Goal: Task Accomplishment & Management: Complete application form

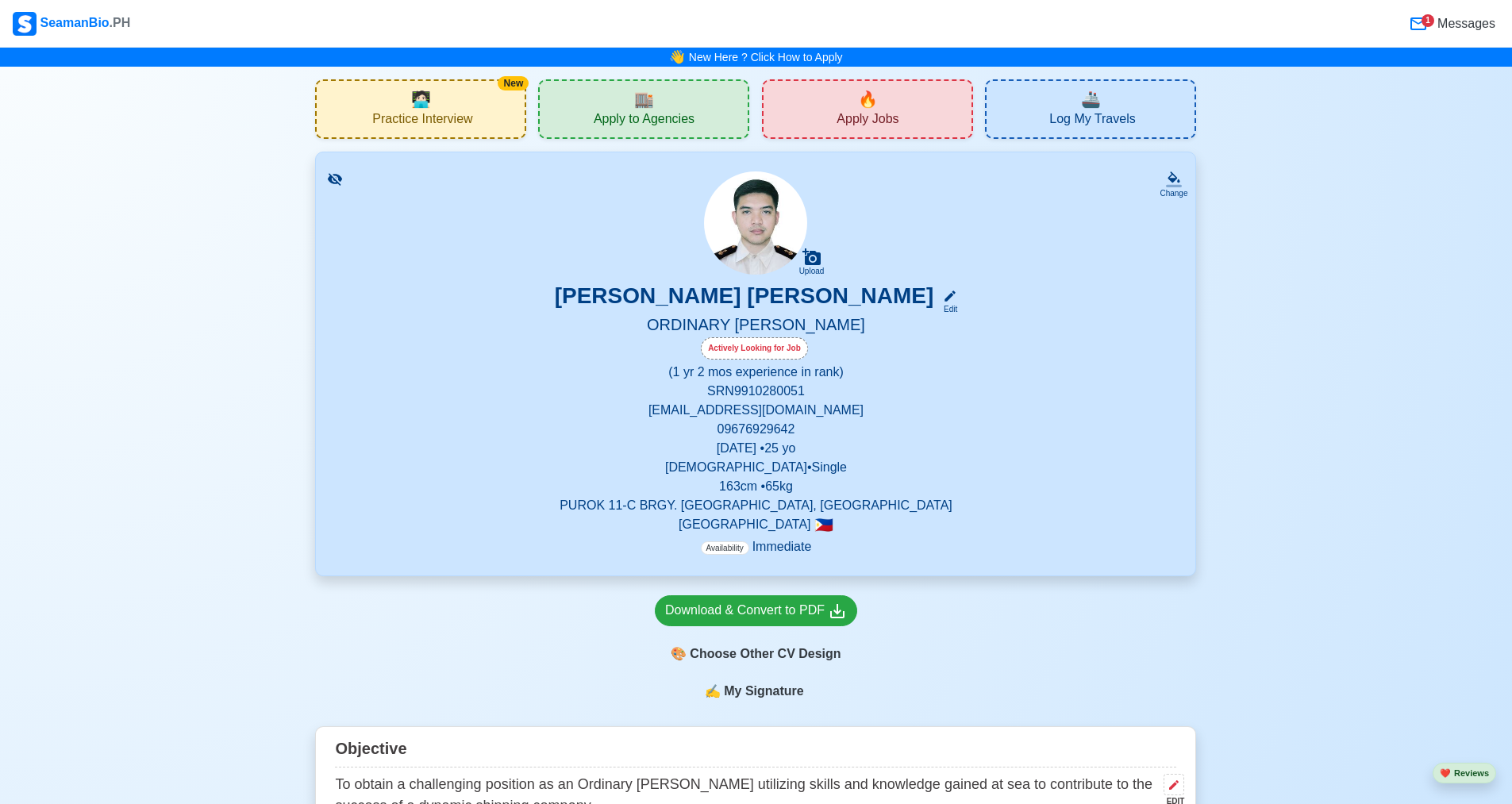
click at [941, 114] on div "🔥 Apply Jobs" at bounding box center [867, 109] width 211 height 59
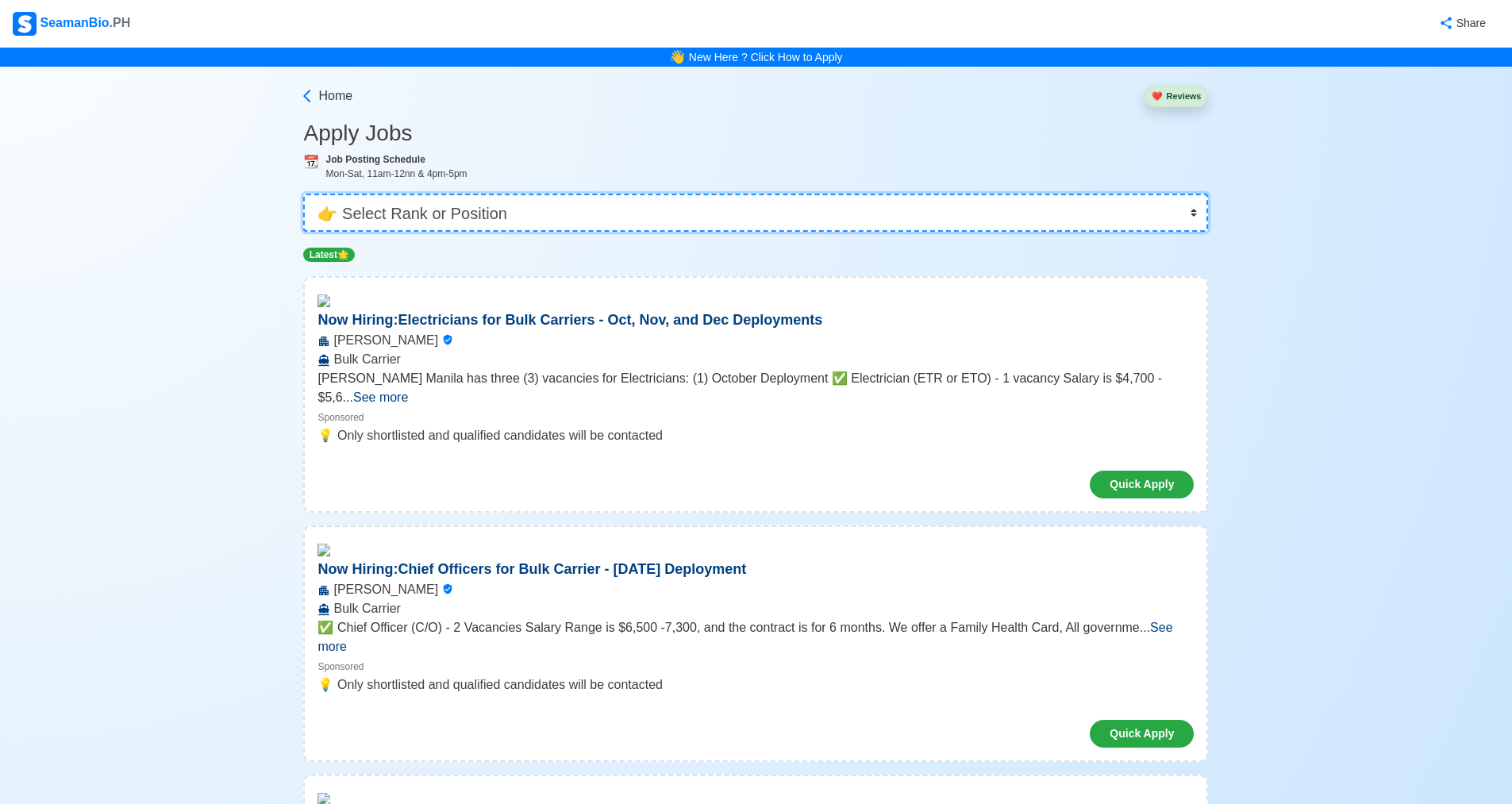
click at [925, 223] on select "👉 Select Rank or Position Master Chief Officer 2nd Officer 3rd Officer Junior O…" at bounding box center [755, 213] width 904 height 38
click at [308, 194] on select "👉 Select Rank or Position Master Chief Officer 2nd Officer 3rd Officer Junior O…" at bounding box center [755, 213] width 904 height 38
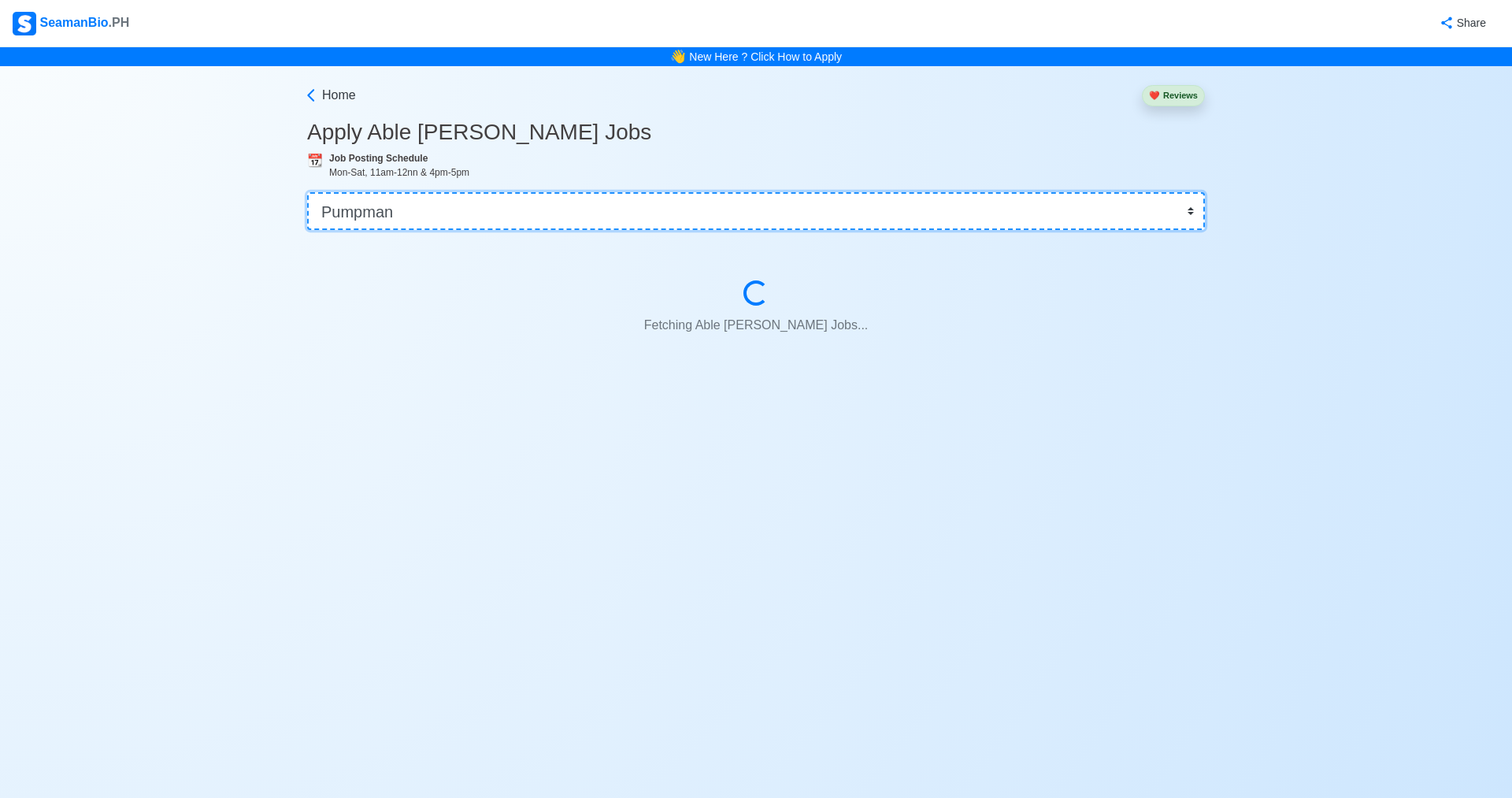
select select "Ordinary [PERSON_NAME]"
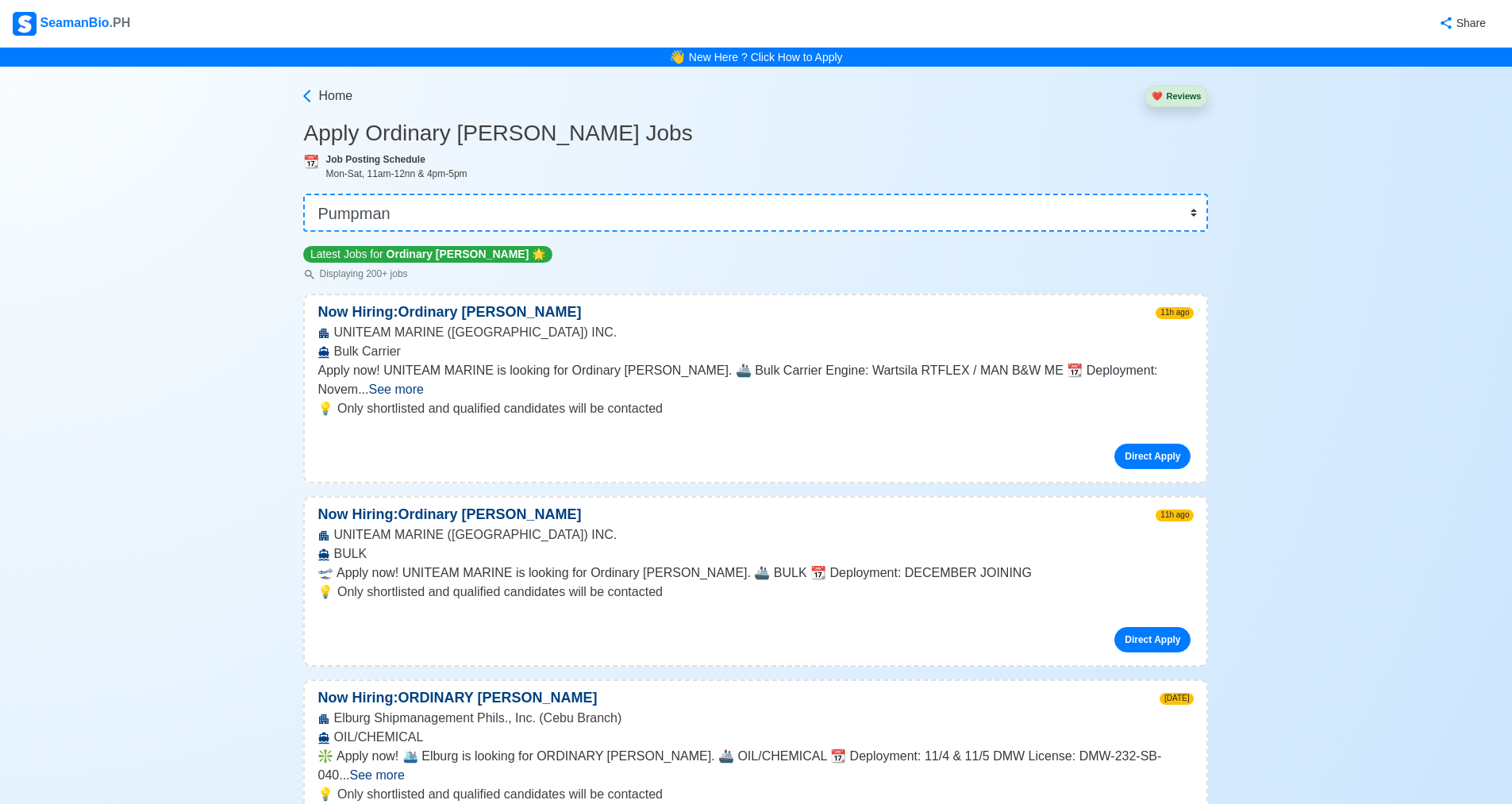
click at [423, 383] on span "See more" at bounding box center [397, 389] width 55 height 13
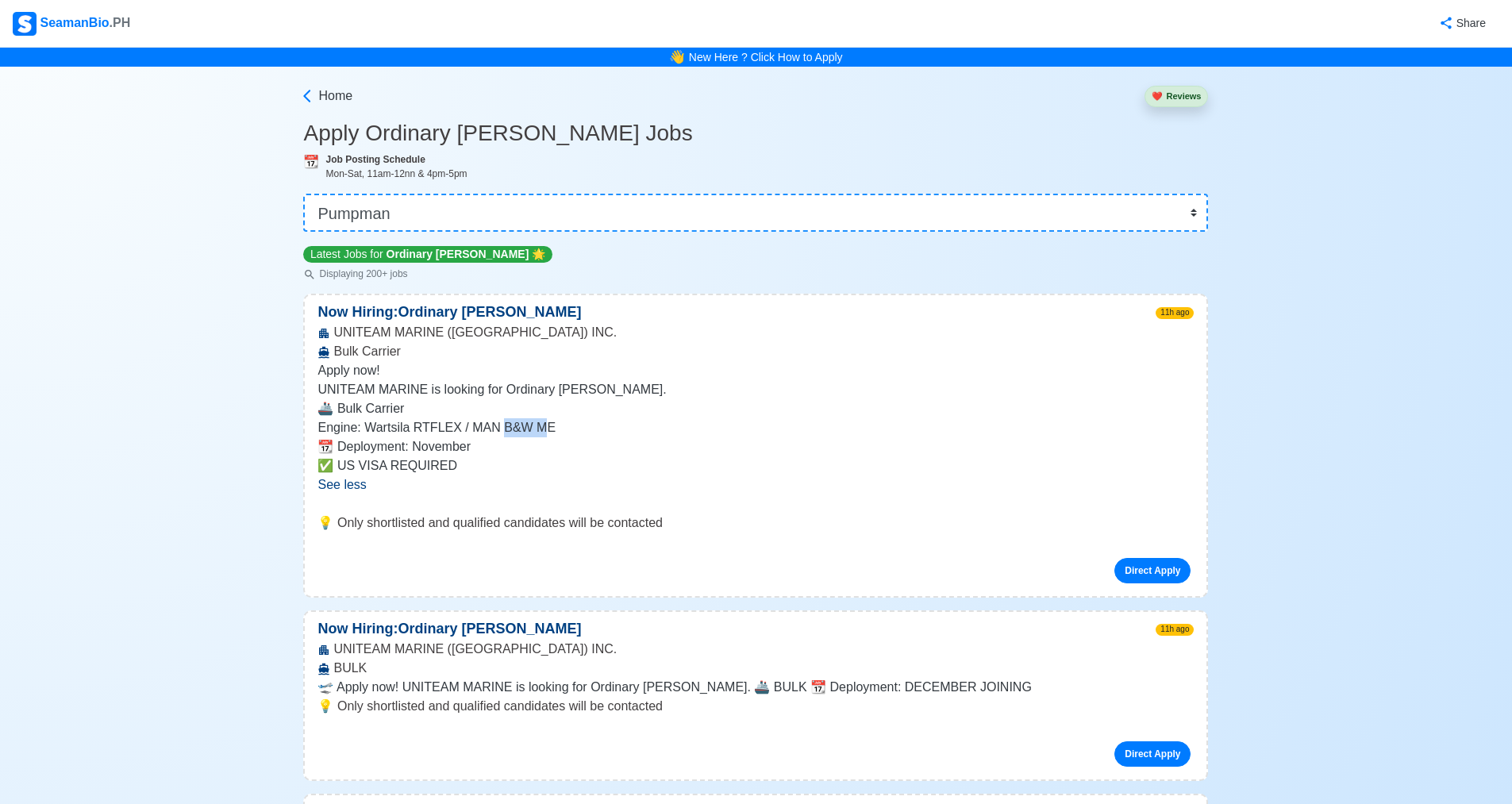
drag, startPoint x: 539, startPoint y: 422, endPoint x: 496, endPoint y: 430, distance: 43.7
click at [496, 430] on p "Engine: Wartsila RTFLEX / MAN B&W ME" at bounding box center [755, 428] width 876 height 19
drag, startPoint x: 362, startPoint y: 429, endPoint x: 568, endPoint y: 420, distance: 206.2
click at [568, 420] on p "Engine: Wartsila RTFLEX / MAN B&W ME" at bounding box center [755, 428] width 876 height 19
copy p "Wartsila RTFLEX / MAN B&W ME"
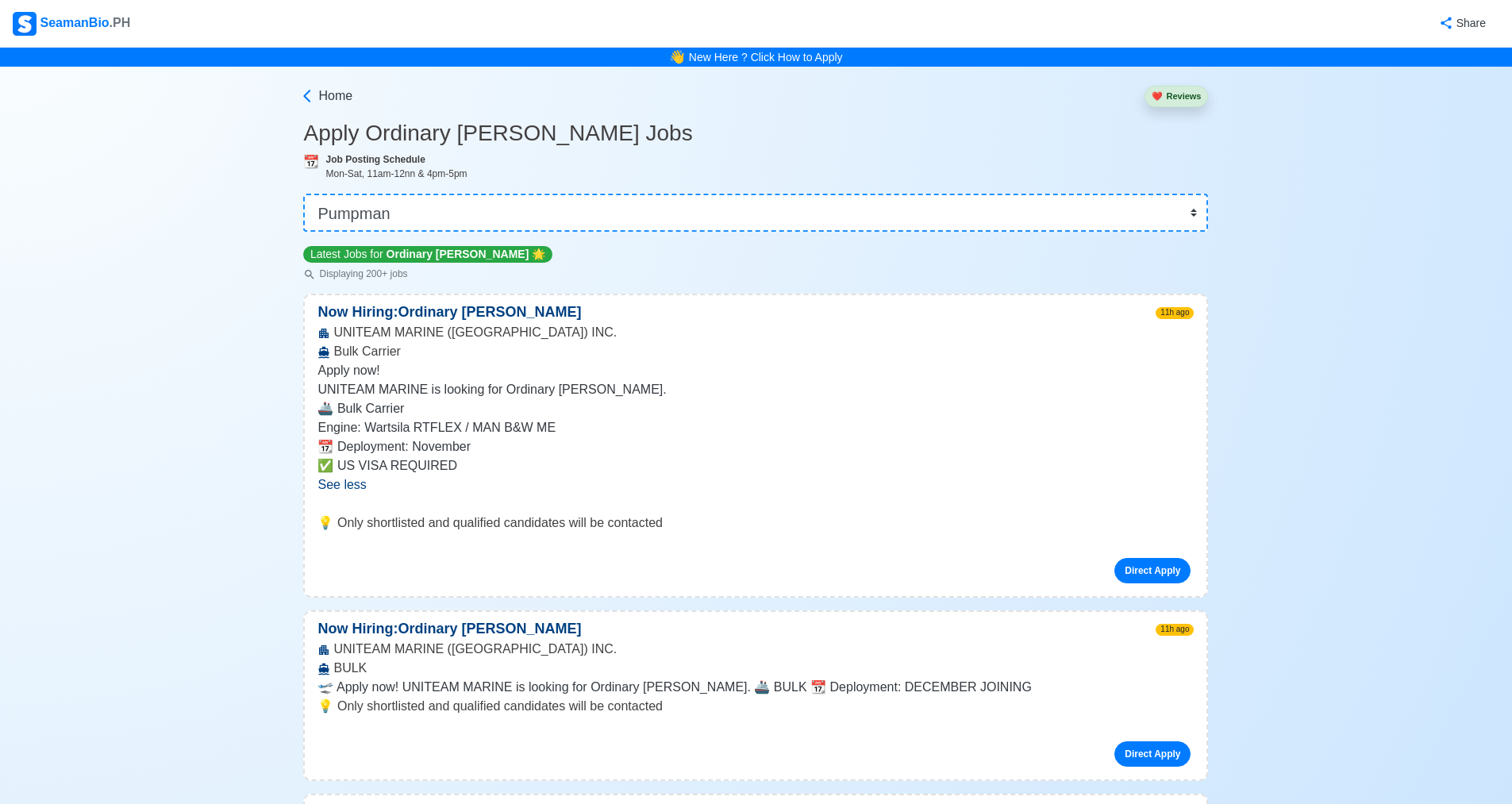
click at [722, 407] on p "🚢 Bulk Carrier" at bounding box center [755, 409] width 876 height 19
click at [1147, 561] on link "Direct Apply" at bounding box center [1152, 570] width 76 height 26
click at [998, 398] on p "UNITEAM MARINE is looking for Ordinary [PERSON_NAME]." at bounding box center [755, 390] width 876 height 19
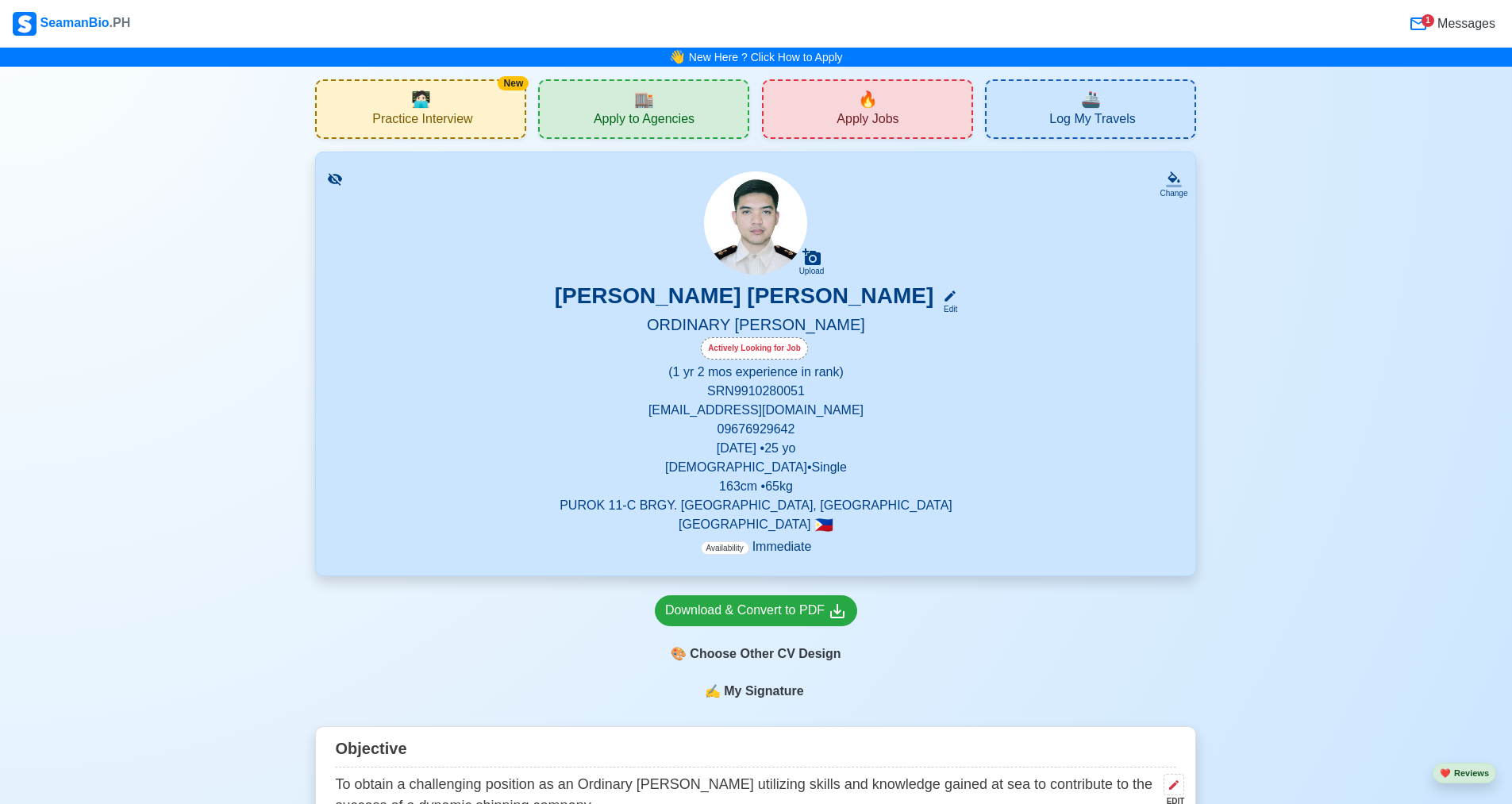
click at [872, 119] on span "Apply Jobs" at bounding box center [867, 120] width 62 height 19
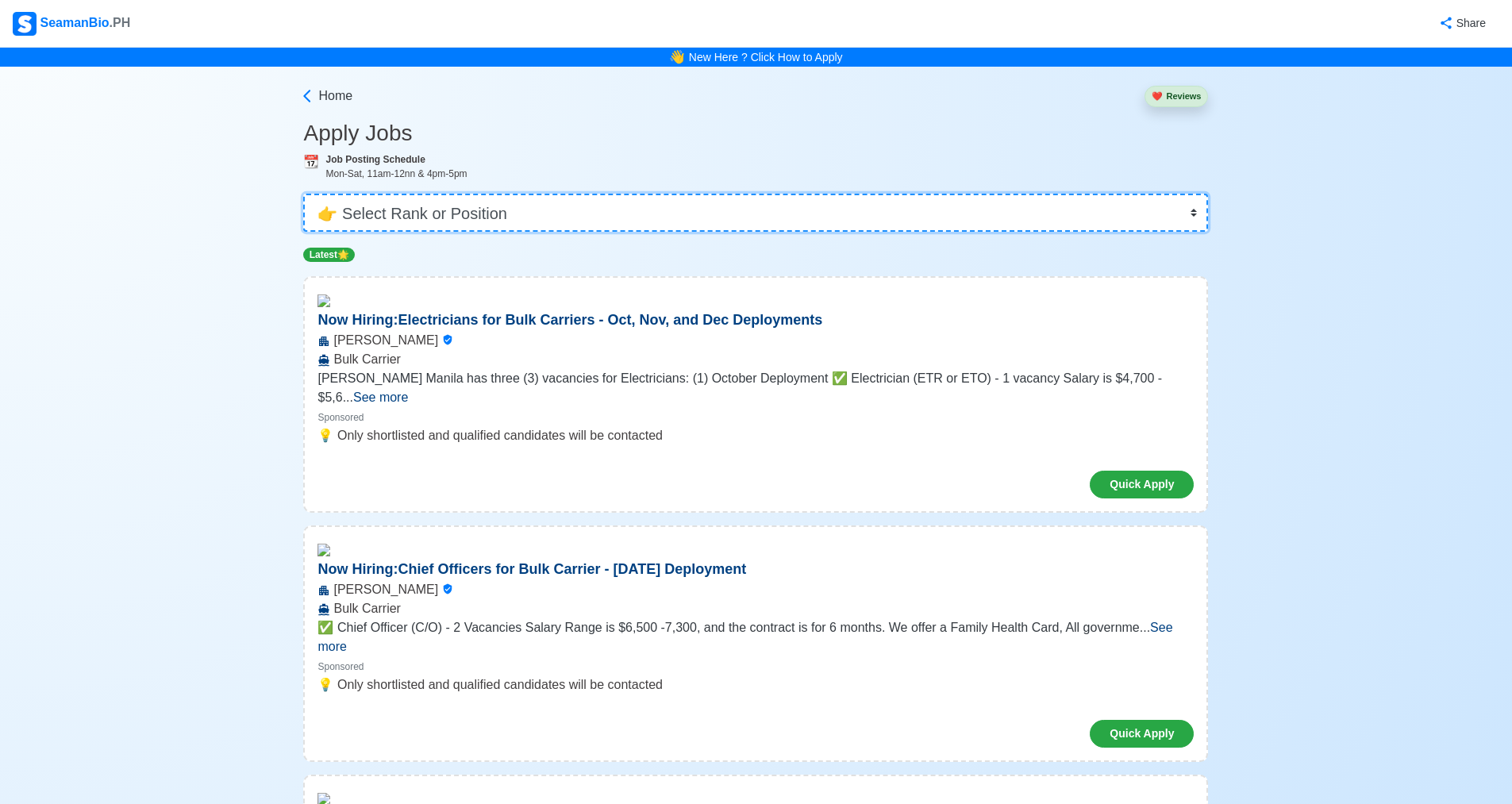
click at [914, 224] on select "👉 Select Rank or Position Master Chief Officer 2nd Officer 3rd Officer Junior O…" at bounding box center [755, 213] width 904 height 38
select select "Ordinary [PERSON_NAME]"
click at [308, 194] on select "👉 Select Rank or Position Master Chief Officer 2nd Officer 3rd Officer Junior O…" at bounding box center [755, 213] width 904 height 38
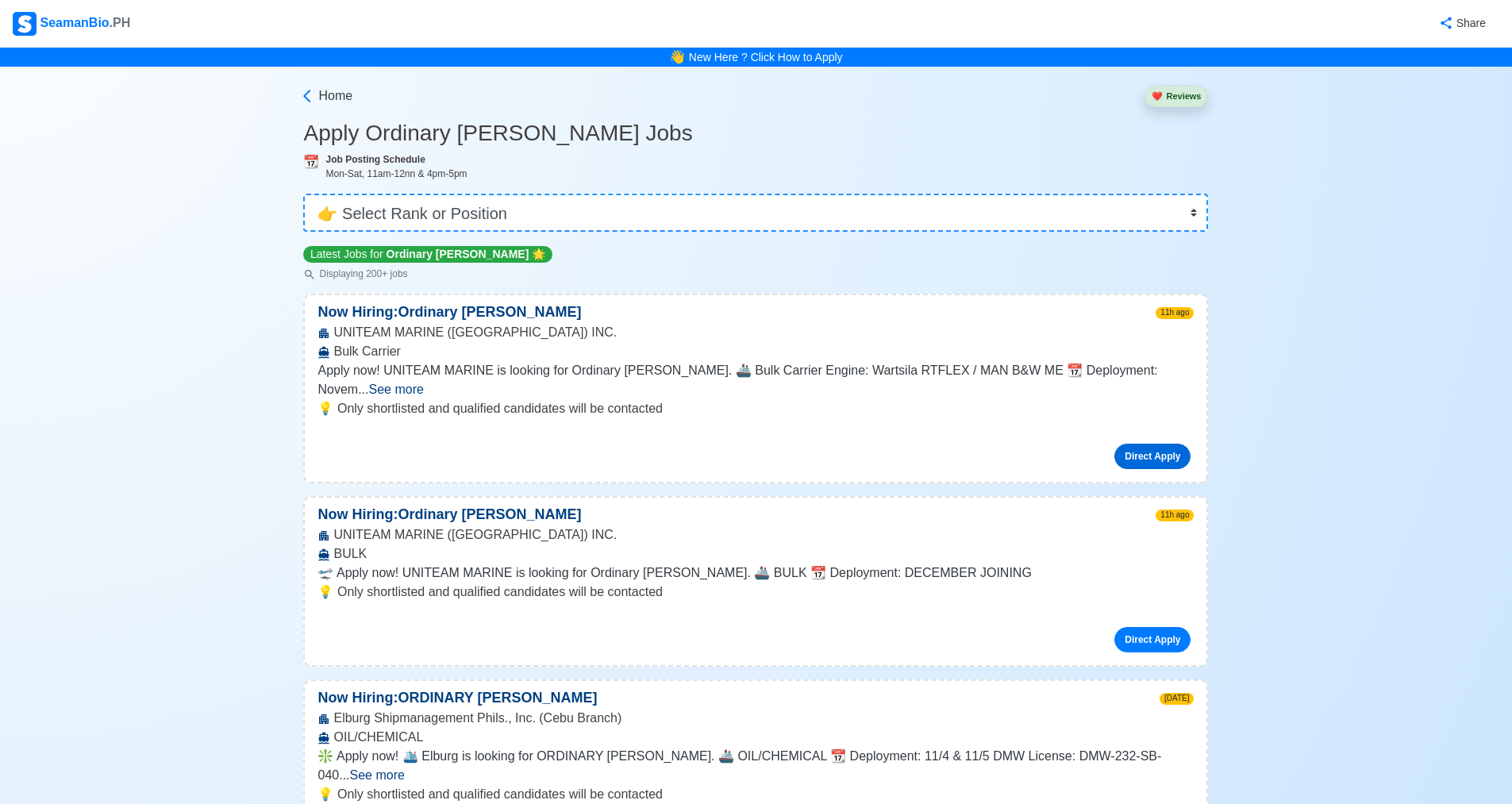
click at [1128, 444] on link "Direct Apply" at bounding box center [1152, 456] width 76 height 26
click at [1120, 444] on link "Direct Apply" at bounding box center [1152, 456] width 76 height 26
click at [1141, 444] on link "Direct Apply" at bounding box center [1152, 456] width 76 height 26
click at [738, 366] on span "Apply now! UNITEAM MARINE is looking for Ordinary [PERSON_NAME]. 🚢 Bulk Carrier…" at bounding box center [737, 379] width 840 height 33
click at [423, 383] on span "See more" at bounding box center [397, 389] width 55 height 13
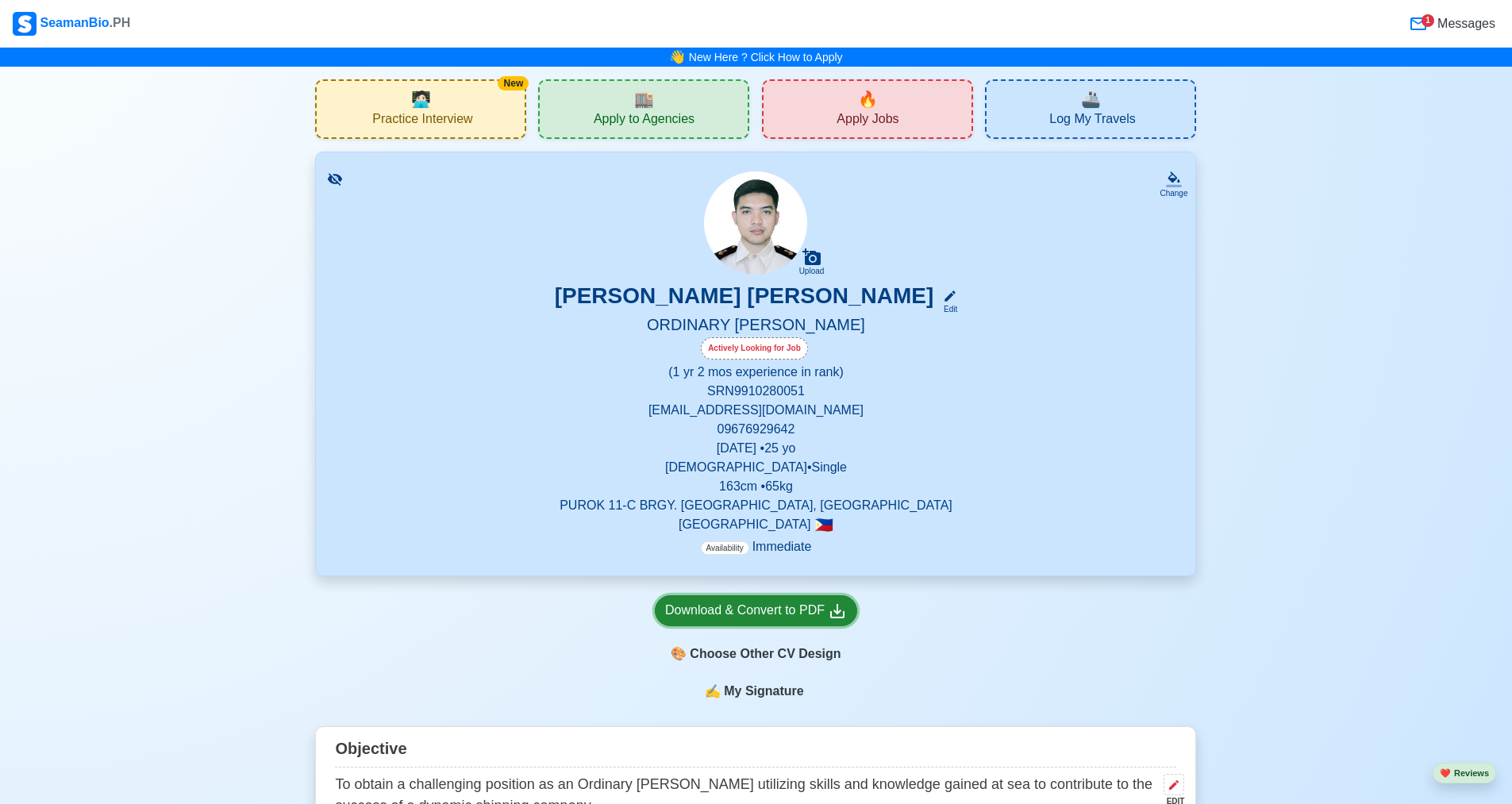
click at [734, 620] on div "Download & Convert to PDF" at bounding box center [756, 610] width 182 height 19
